Goal: Task Accomplishment & Management: Understand process/instructions

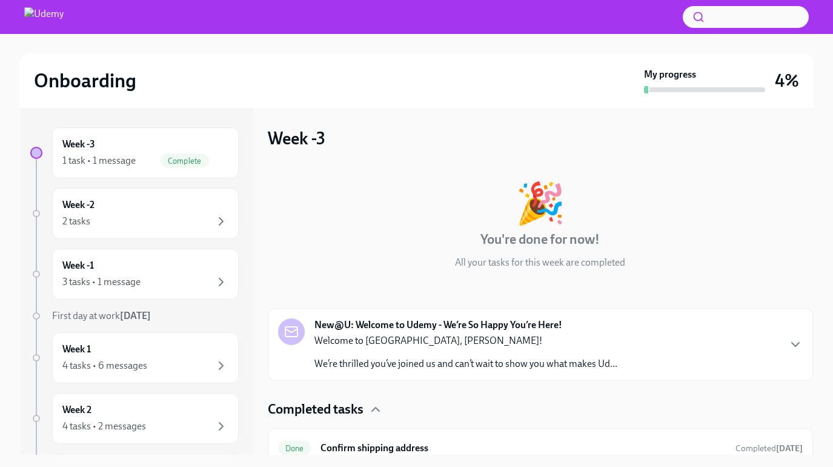
scroll to position [2, 0]
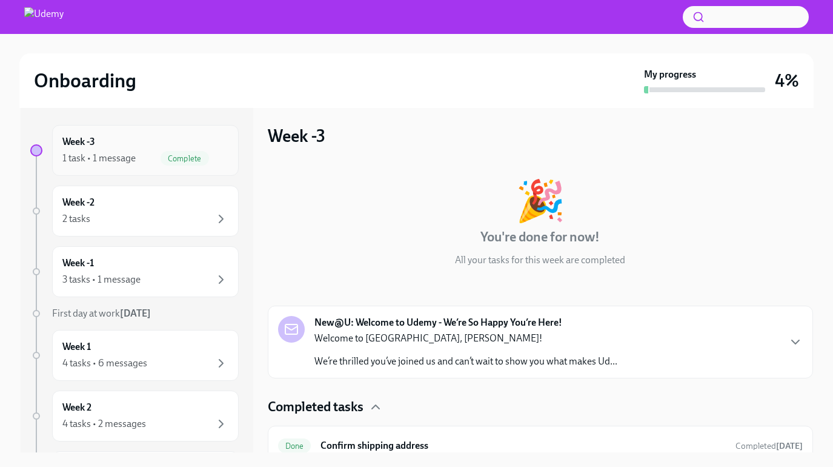
click at [103, 151] on div "1 task • 1 message Complete" at bounding box center [145, 158] width 166 height 15
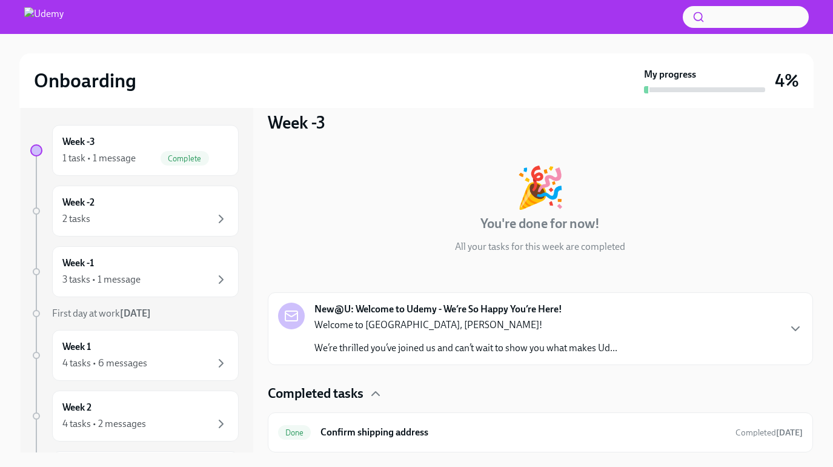
scroll to position [13, 0]
click at [495, 354] on p "We’re thrilled you’ve joined us and can’t wait to show you what makes Ud..." at bounding box center [466, 347] width 303 height 13
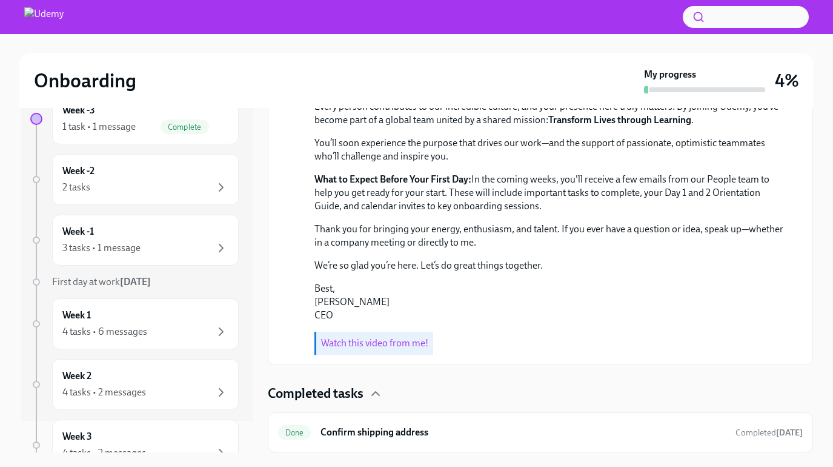
scroll to position [41, 0]
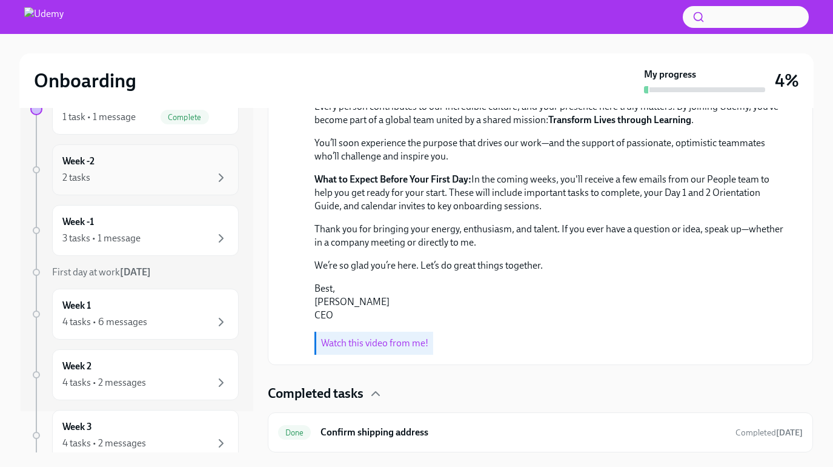
click at [136, 163] on div "Week -2 2 tasks" at bounding box center [145, 170] width 166 height 30
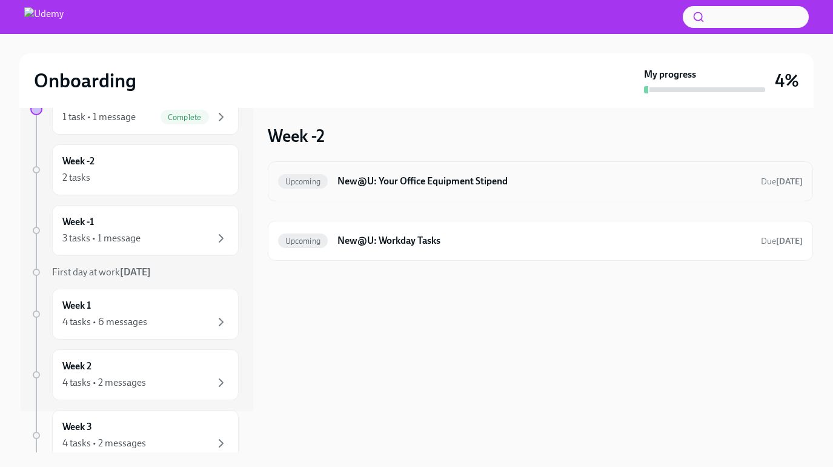
click at [567, 176] on h6 "New@U: Your Office Equipment Stipend" at bounding box center [544, 181] width 413 height 13
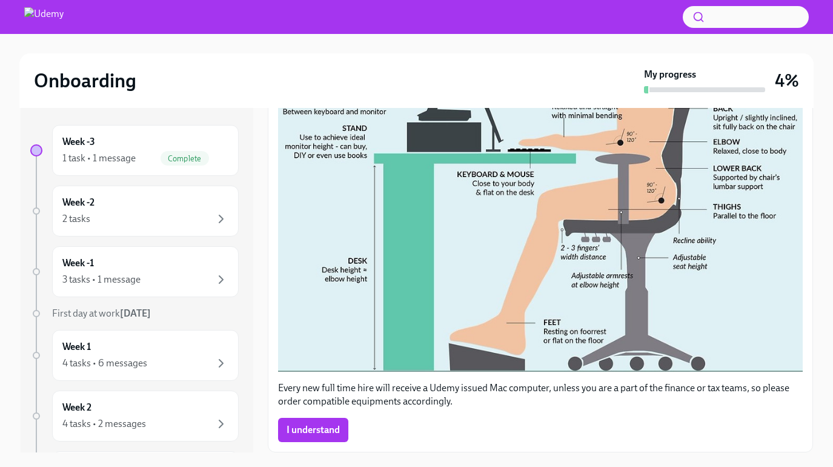
scroll to position [455, 0]
click at [329, 424] on span "I understand" at bounding box center [313, 430] width 53 height 12
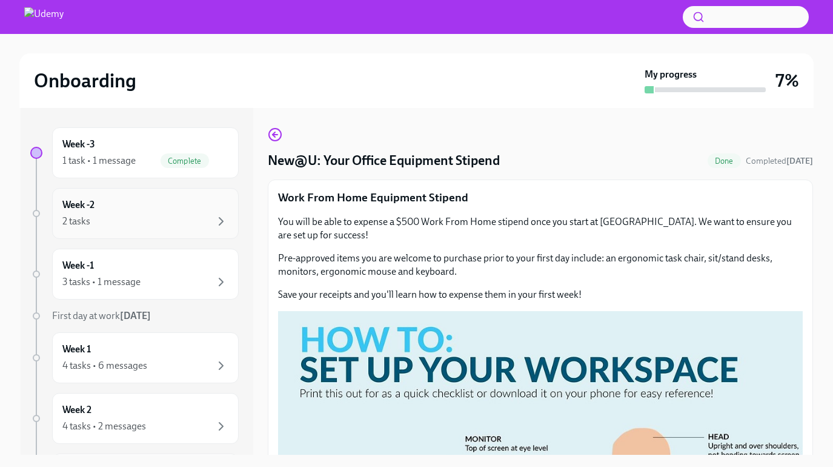
scroll to position [0, 0]
click at [174, 213] on div "Week -2 2 tasks" at bounding box center [145, 213] width 166 height 30
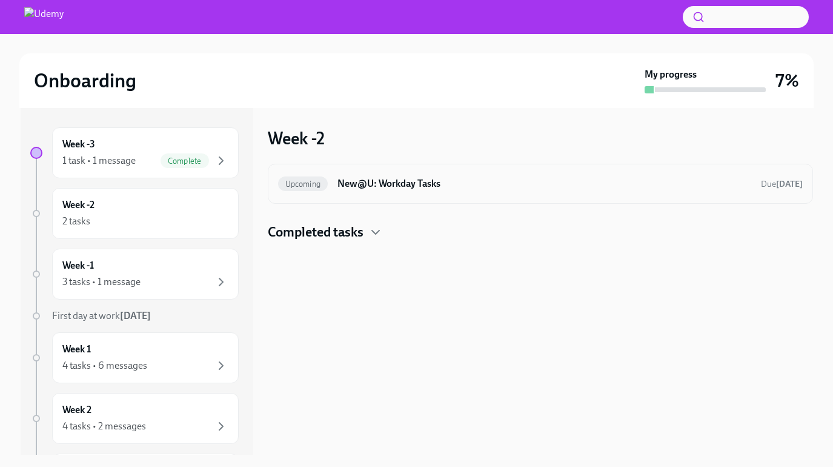
click at [462, 183] on h6 "New@U: Workday Tasks" at bounding box center [544, 183] width 413 height 13
